Goal: Find specific page/section: Find specific page/section

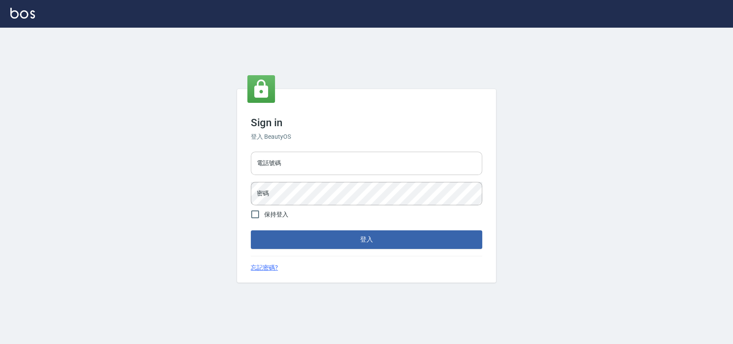
click at [278, 166] on input "電話號碼" at bounding box center [366, 162] width 231 height 23
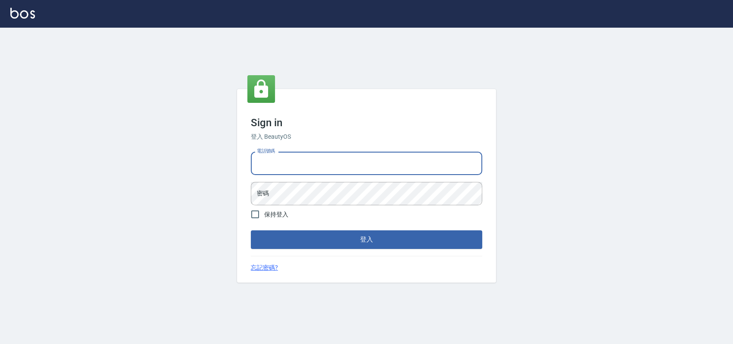
type input "0989886729"
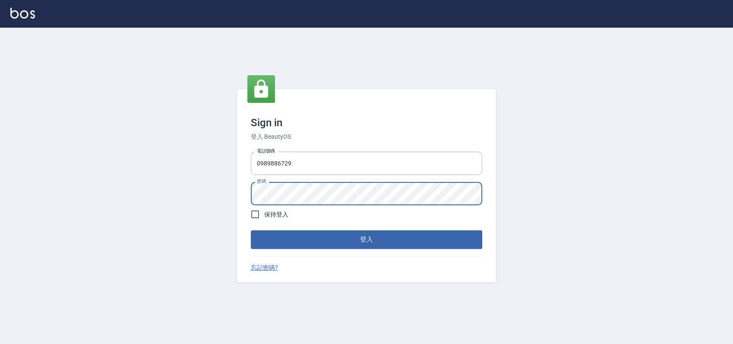
click at [251, 230] on button "登入" at bounding box center [366, 239] width 231 height 18
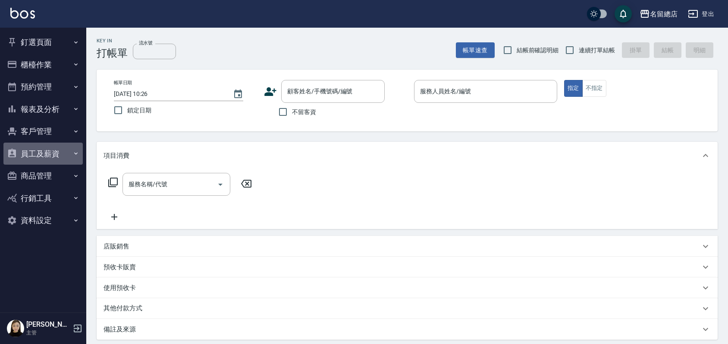
click at [54, 149] on button "員工及薪資" at bounding box center [42, 153] width 79 height 22
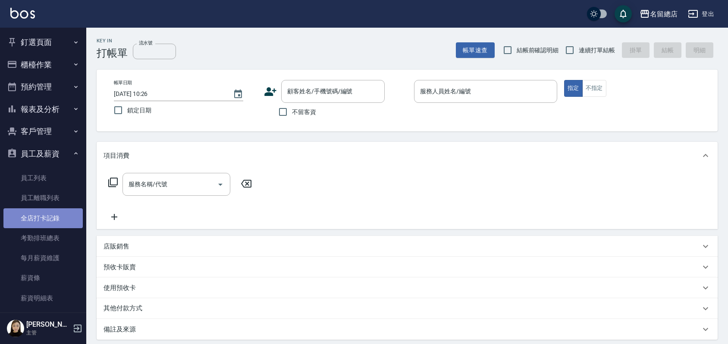
click at [47, 214] on link "全店打卡記錄" at bounding box center [42, 218] width 79 height 20
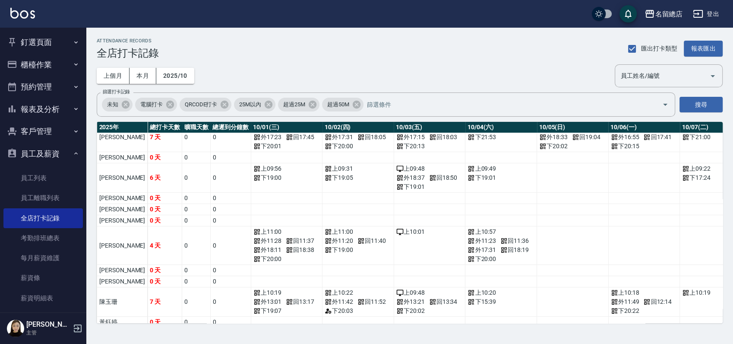
scroll to position [48, 0]
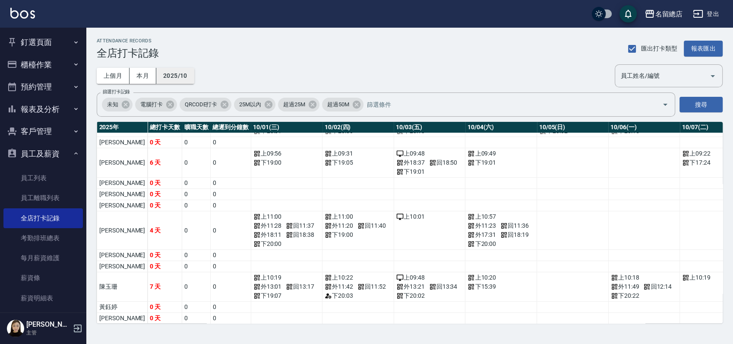
click at [169, 77] on button "2025/10" at bounding box center [175, 76] width 38 height 16
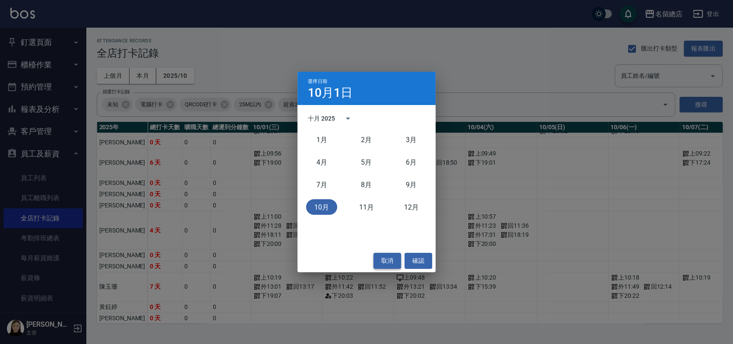
click at [394, 259] on button "取消" at bounding box center [387, 260] width 28 height 16
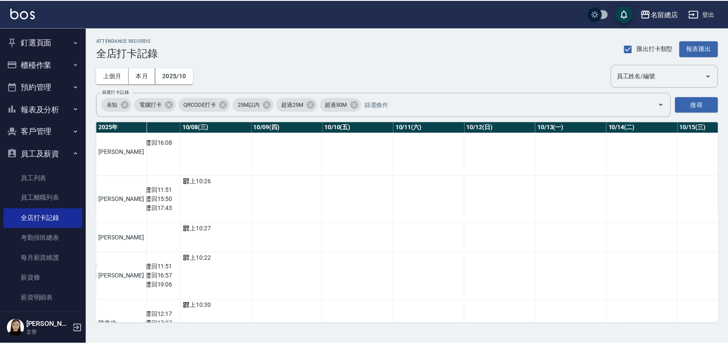
scroll to position [575, 570]
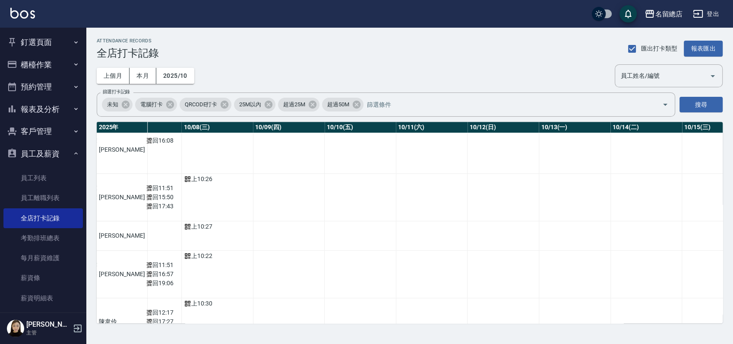
click at [38, 61] on button "櫃檯作業" at bounding box center [42, 65] width 79 height 22
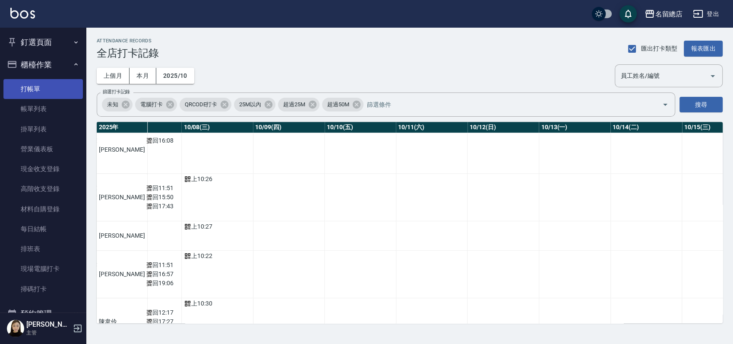
click at [45, 91] on link "打帳單" at bounding box center [42, 89] width 79 height 20
